Goal: Check status: Check status

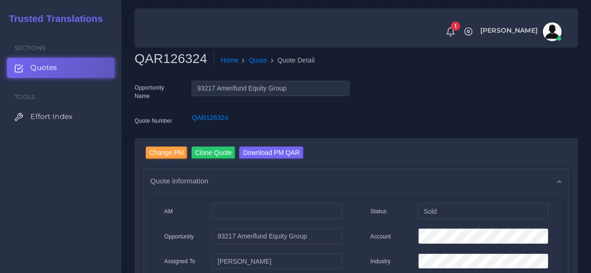
scroll to position [140, 0]
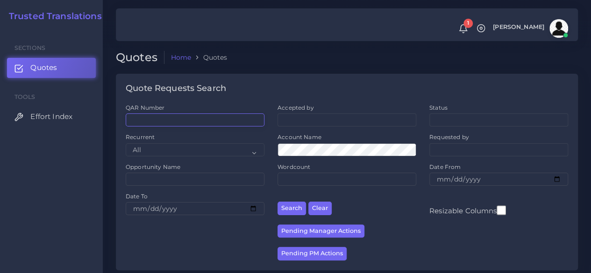
click at [171, 117] on input "QAR Number" at bounding box center [195, 120] width 139 height 13
paste input "QAR126324"
type input "QAR126324"
click at [277, 202] on button "Search" at bounding box center [291, 209] width 28 height 14
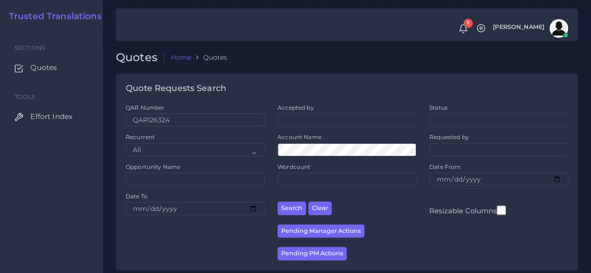
scroll to position [128, 0]
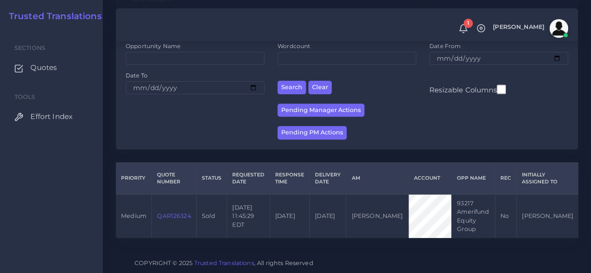
click at [171, 213] on link "QAR126324" at bounding box center [174, 216] width 34 height 7
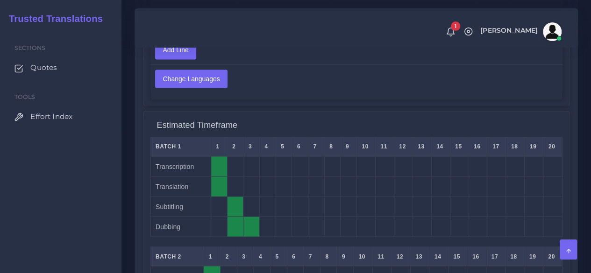
scroll to position [747, 0]
